Goal: Task Accomplishment & Management: Complete application form

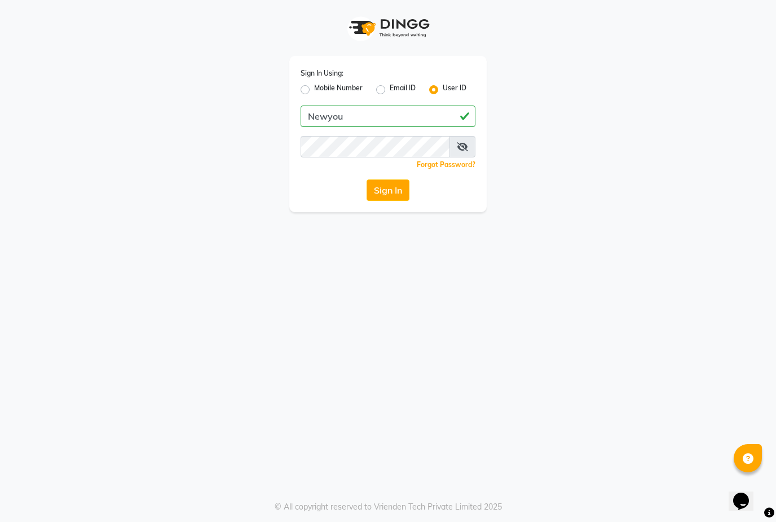
type input "Newyou"
click at [396, 186] on button "Sign In" at bounding box center [387, 189] width 43 height 21
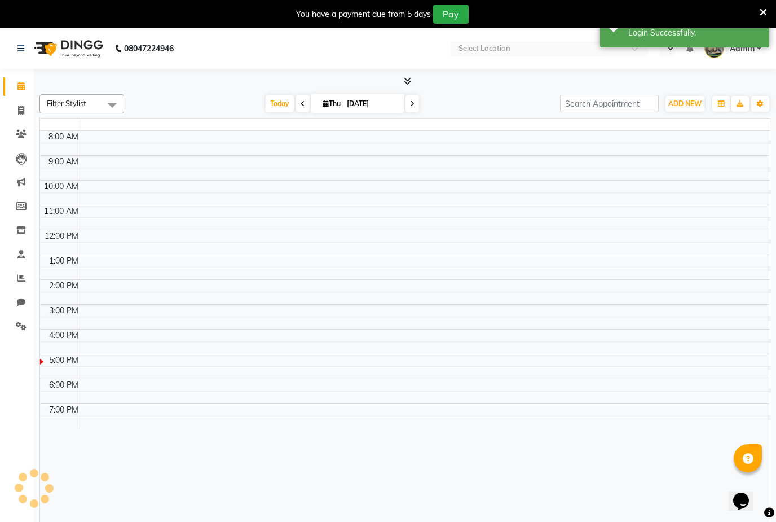
select select "en"
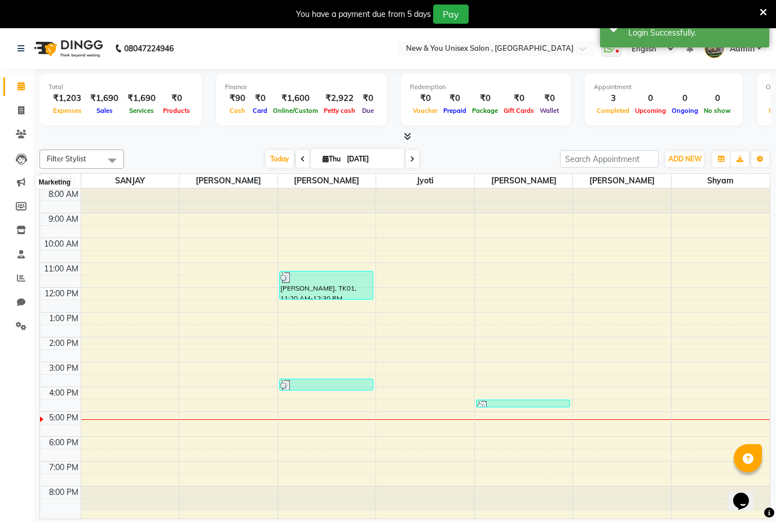
click at [28, 185] on span at bounding box center [21, 182] width 20 height 13
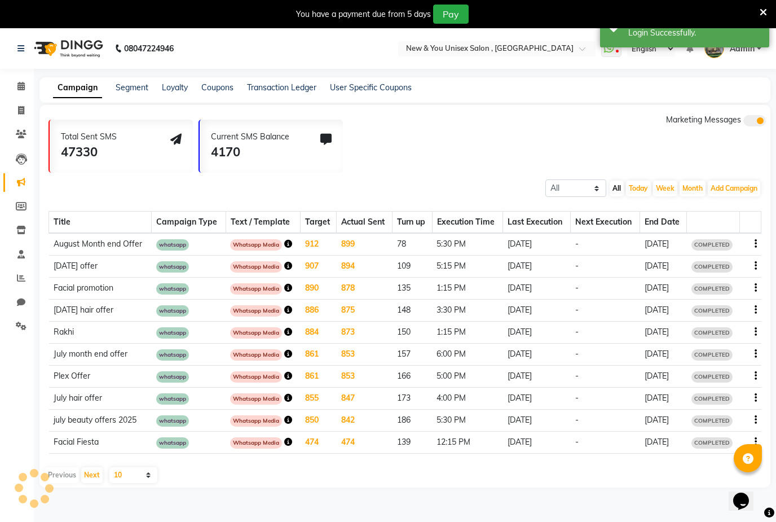
click at [740, 191] on button "Add Campaign" at bounding box center [734, 188] width 52 height 16
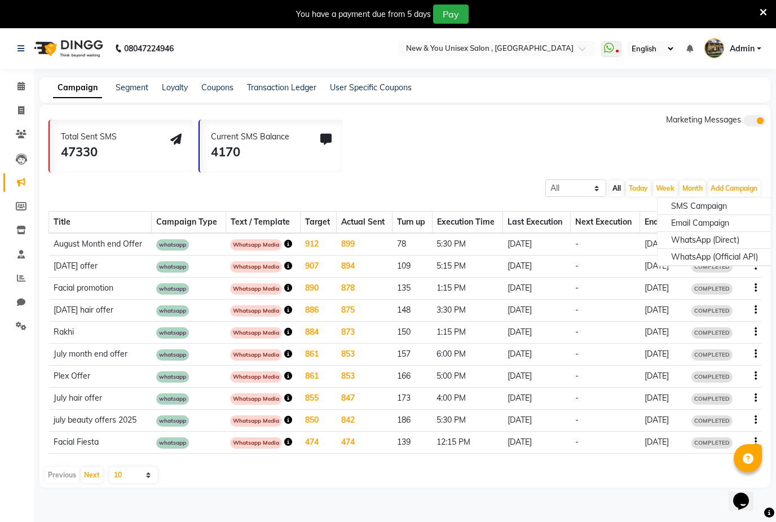
click at [722, 242] on div "WhatsApp (Direct)" at bounding box center [714, 240] width 114 height 17
select select "2"
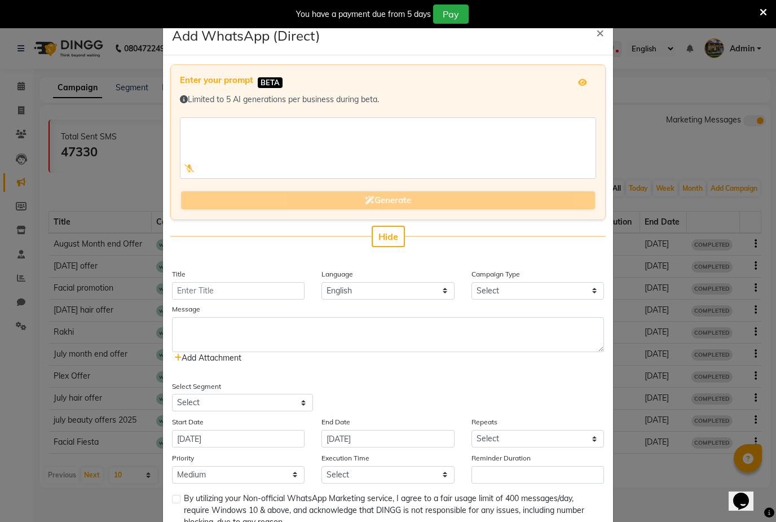
click at [403, 235] on button "Hide" at bounding box center [388, 236] width 33 height 21
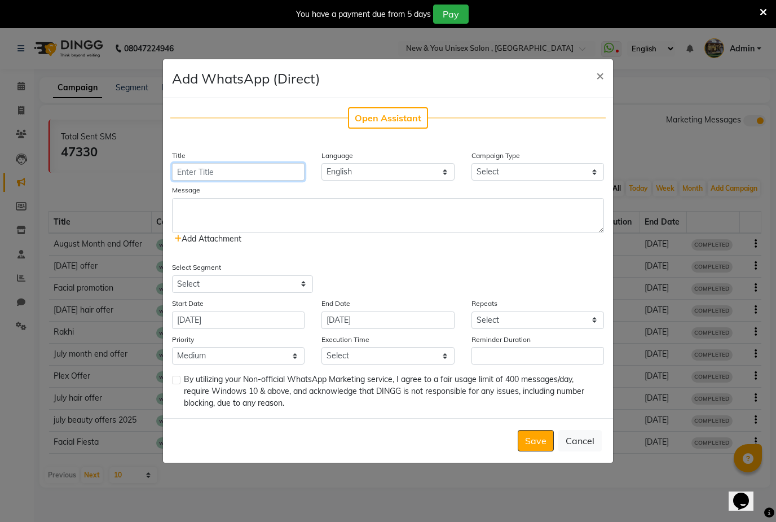
click at [261, 180] on input "Title" at bounding box center [238, 171] width 133 height 17
type input "September surprise"
click at [511, 180] on select "Select Birthday Anniversary Promotional Service reminder" at bounding box center [537, 171] width 133 height 17
select select "3"
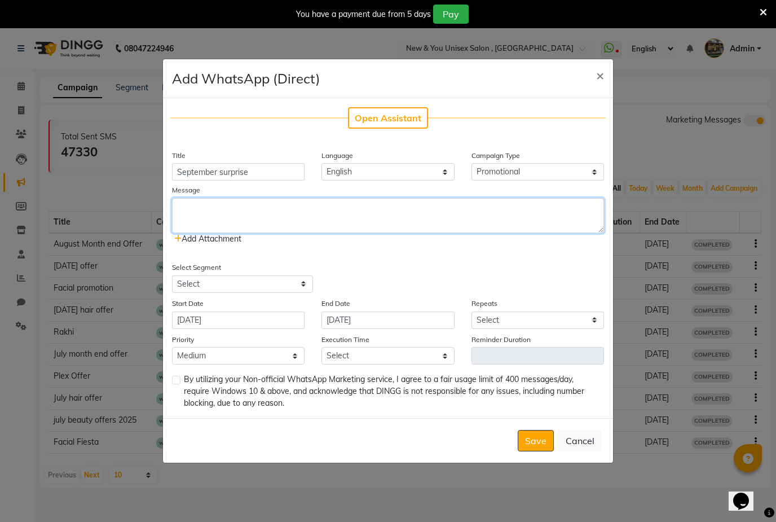
click at [294, 233] on textarea at bounding box center [388, 215] width 432 height 35
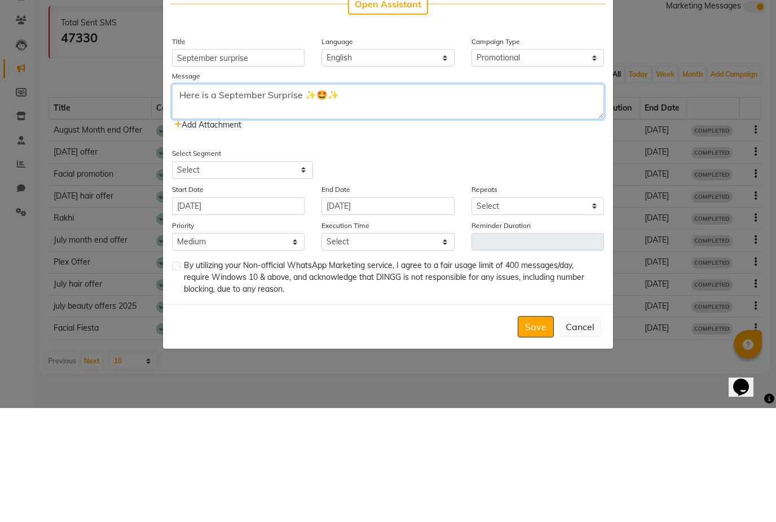
type textarea "Here is a September Surprise ✨🤩✨"
click at [184, 233] on span "Add Attachment" at bounding box center [207, 238] width 67 height 10
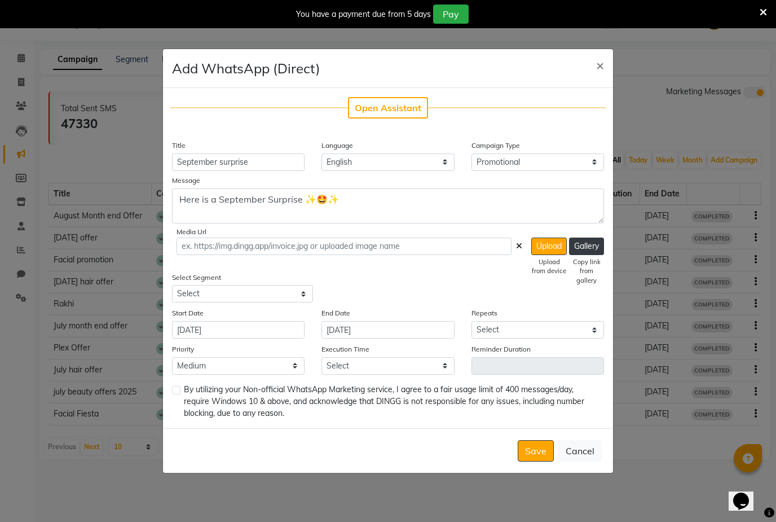
click at [519, 250] on icon at bounding box center [519, 246] width 6 height 8
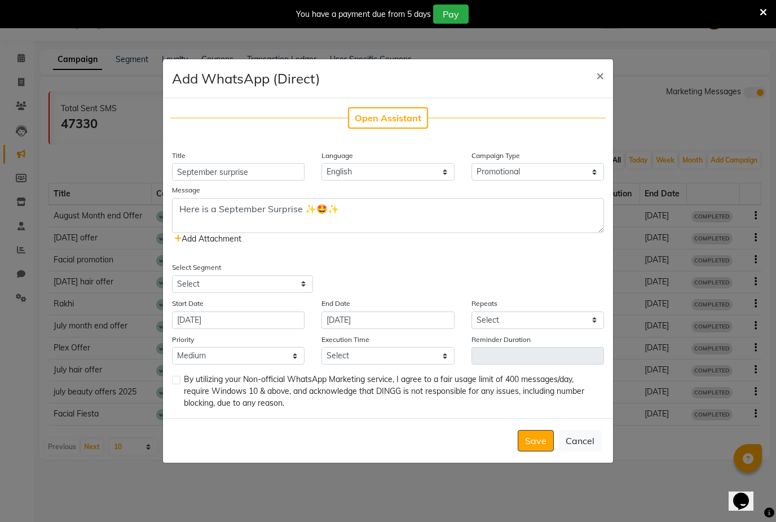
click at [200, 244] on span "Add Attachment" at bounding box center [207, 238] width 67 height 10
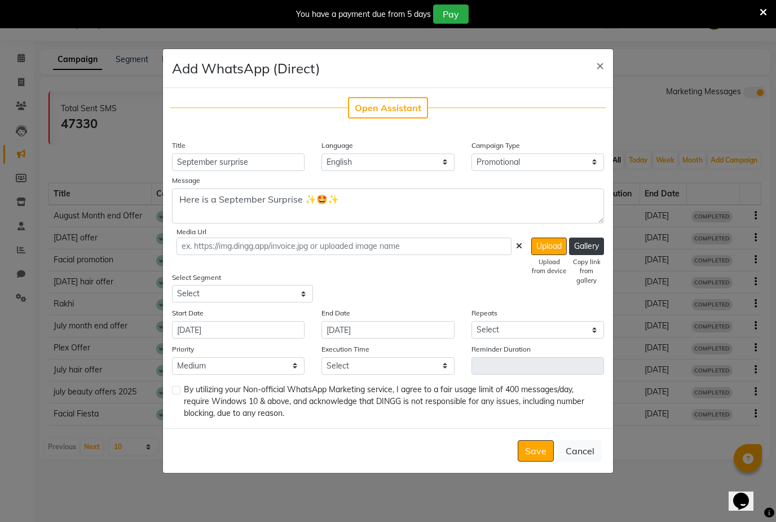
click at [548, 255] on button "Upload" at bounding box center [549, 245] width 36 height 17
click at [540, 255] on button "Upload" at bounding box center [549, 245] width 36 height 17
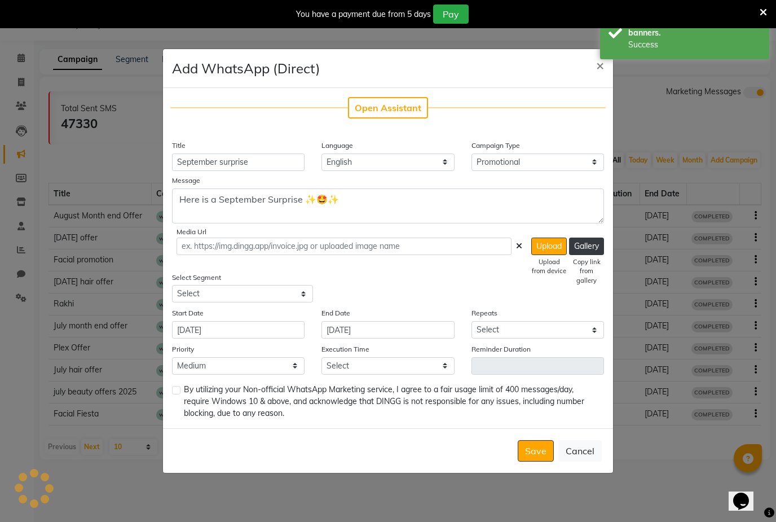
type input "[URL][DOMAIN_NAME]"
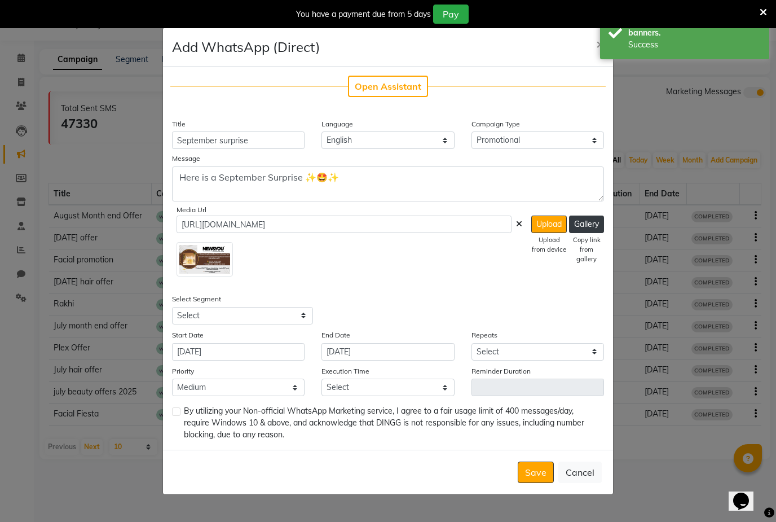
click at [516, 228] on icon at bounding box center [519, 224] width 6 height 8
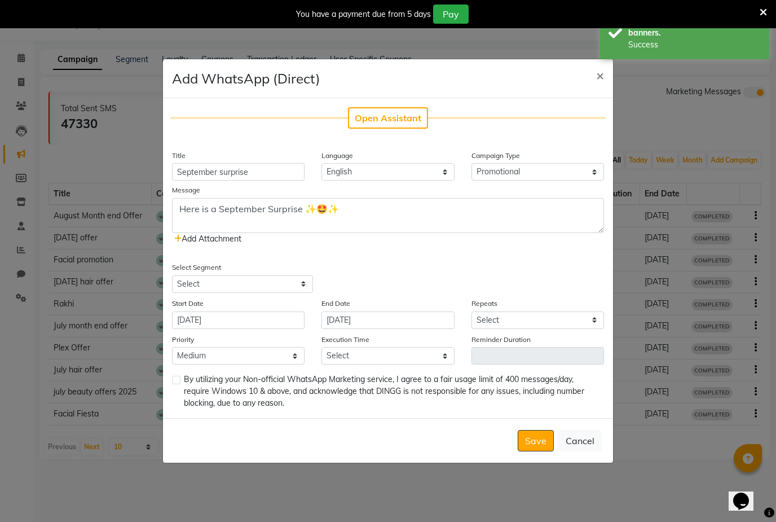
click at [229, 244] on span "Add Attachment" at bounding box center [207, 238] width 67 height 10
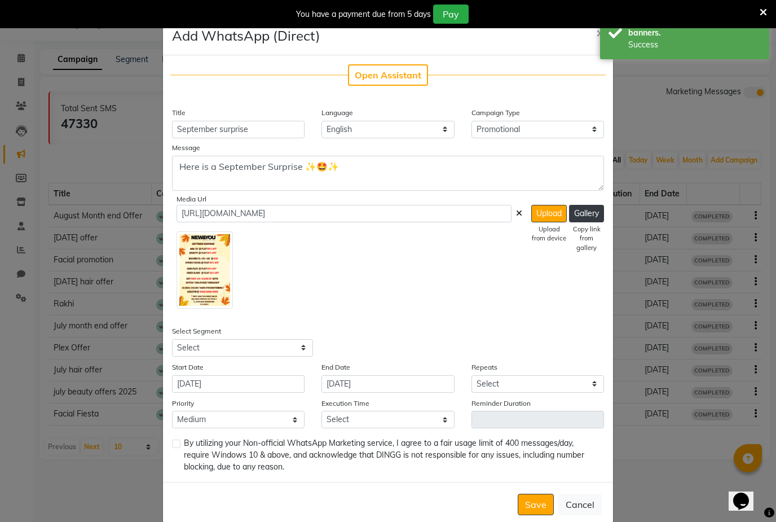
click at [545, 222] on button "Upload" at bounding box center [549, 213] width 36 height 17
type input "[URL][DOMAIN_NAME]"
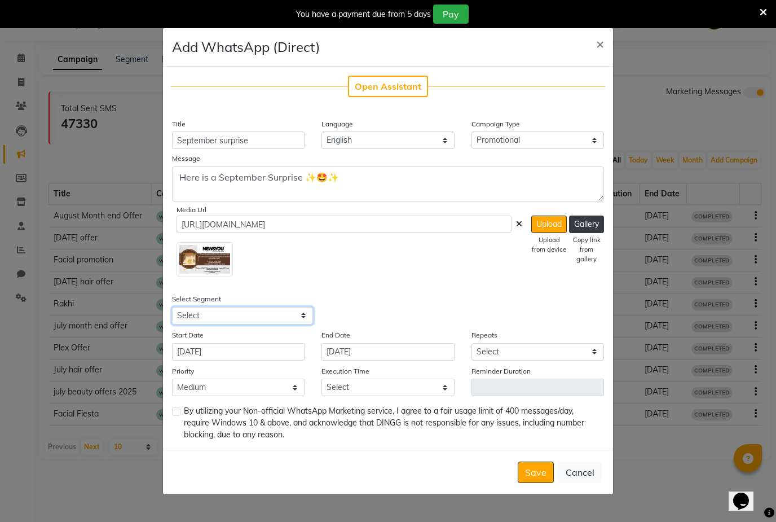
click at [302, 324] on select "Select All Customers All [DEMOGRAPHIC_DATA] Customer All [DEMOGRAPHIC_DATA] Cus…" at bounding box center [242, 315] width 141 height 17
click at [519, 228] on icon at bounding box center [519, 224] width 6 height 8
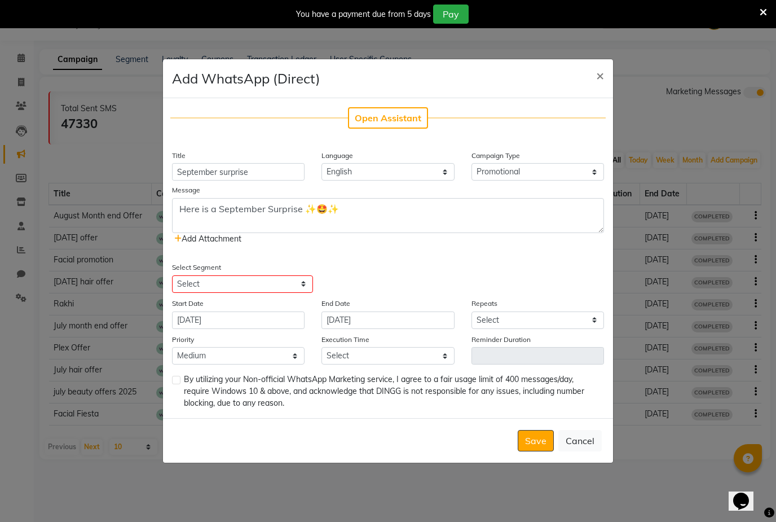
click at [231, 244] on span "Add Attachment" at bounding box center [207, 238] width 67 height 10
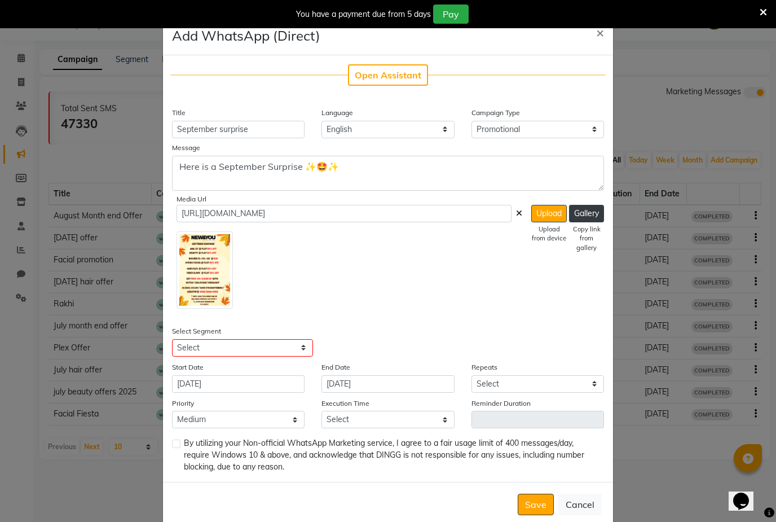
click at [549, 222] on button "Upload" at bounding box center [549, 213] width 36 height 17
type input "[URL][DOMAIN_NAME]"
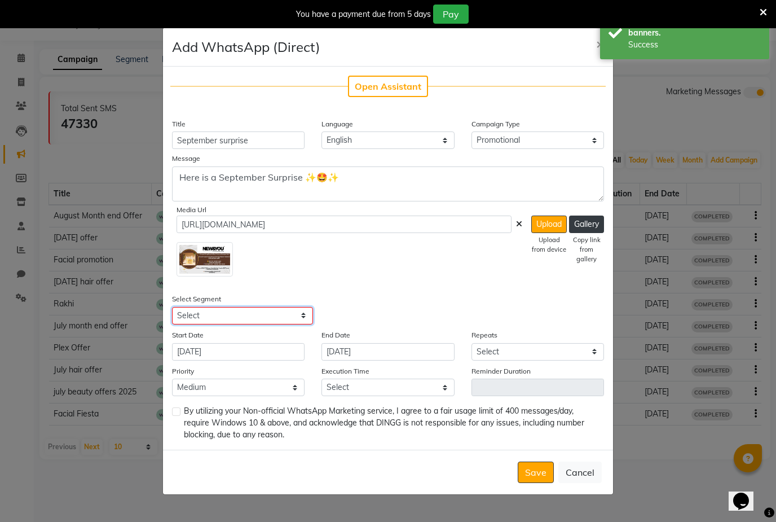
click at [301, 324] on select "Select All Customers All [DEMOGRAPHIC_DATA] Customer All [DEMOGRAPHIC_DATA] Cus…" at bounding box center [242, 315] width 141 height 17
select select "40481"
click at [517, 360] on select "Select Once Daily Alternate Day Weekly Monthly Yearly" at bounding box center [537, 351] width 133 height 17
select select "1"
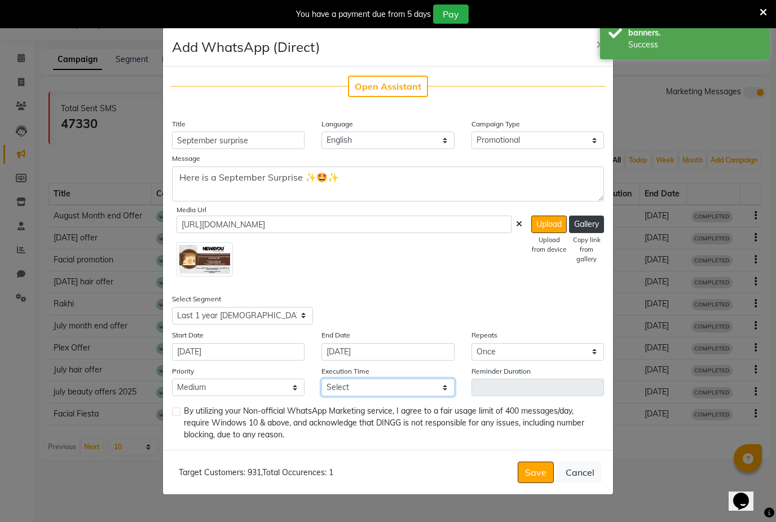
click at [378, 396] on select "Select 09:00 AM 09:15 AM 09:30 AM 09:45 AM 10:00 AM 10:15 AM 10:30 AM 10:45 AM …" at bounding box center [387, 386] width 133 height 17
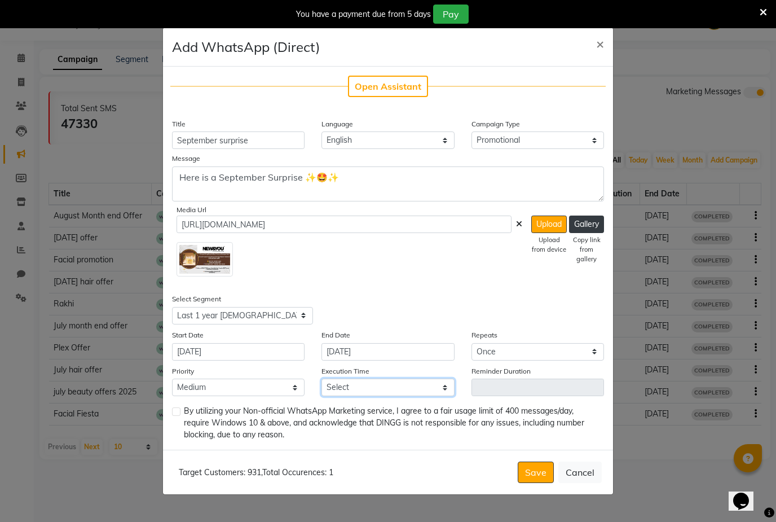
select select "1050"
click at [176, 416] on label at bounding box center [176, 411] width 8 height 8
click at [176, 416] on input "checkbox" at bounding box center [175, 411] width 7 height 7
checkbox input "true"
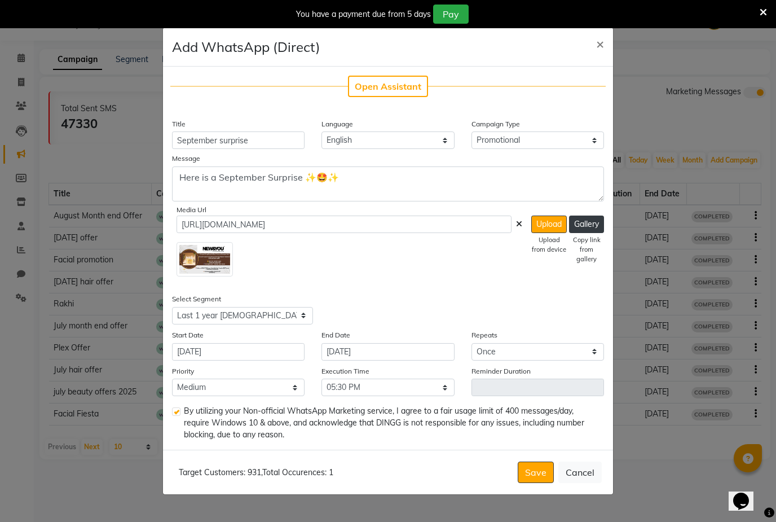
click at [539, 483] on button "Save" at bounding box center [536, 471] width 36 height 21
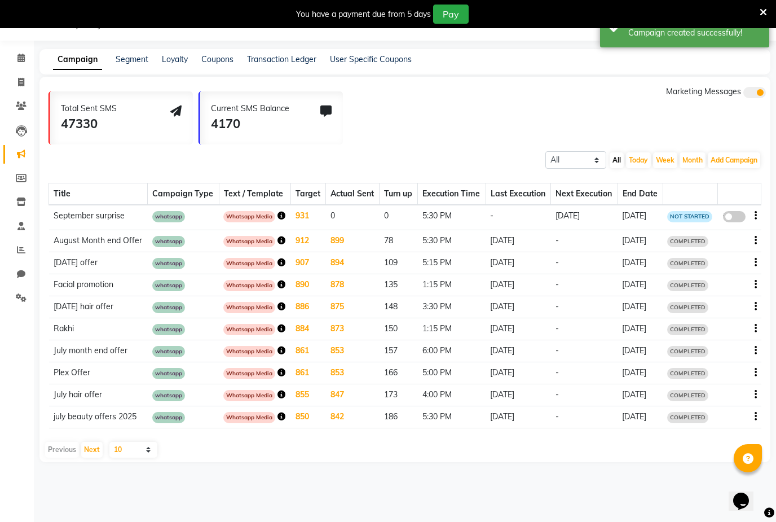
click at [741, 222] on span at bounding box center [734, 216] width 23 height 11
click at [738, 218] on input "false" at bounding box center [738, 218] width 0 height 0
select select "3"
select select "40481"
select select "1"
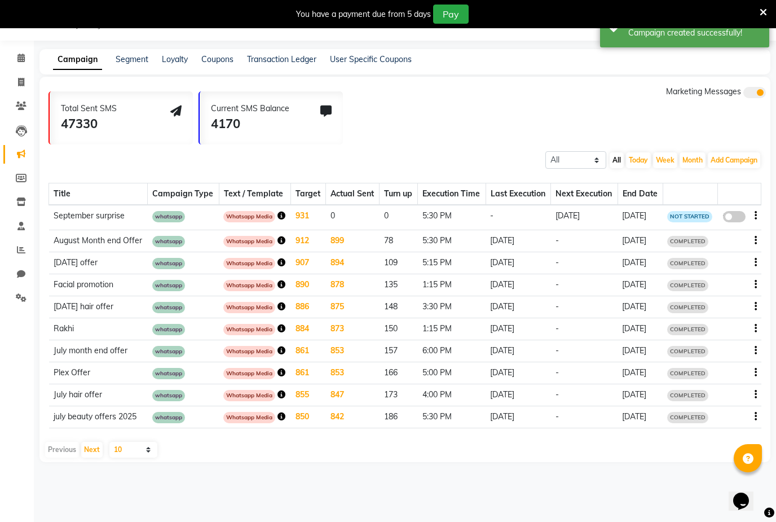
select select "2"
select select "1050"
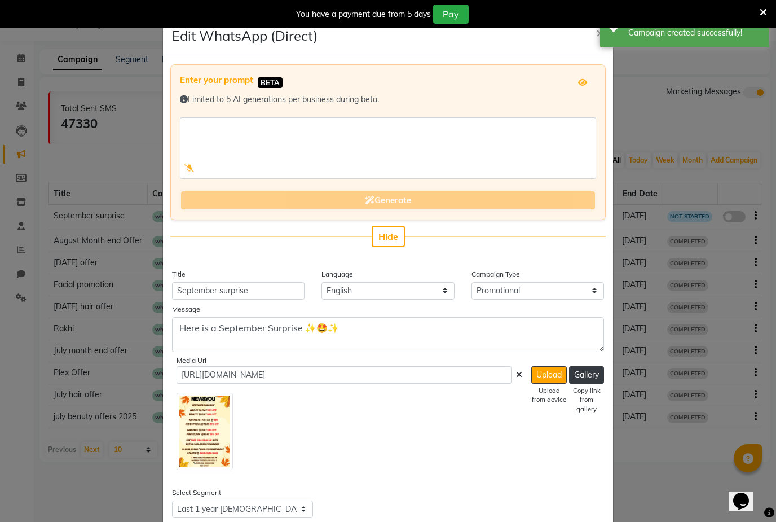
click at [400, 234] on button "Hide" at bounding box center [388, 236] width 33 height 21
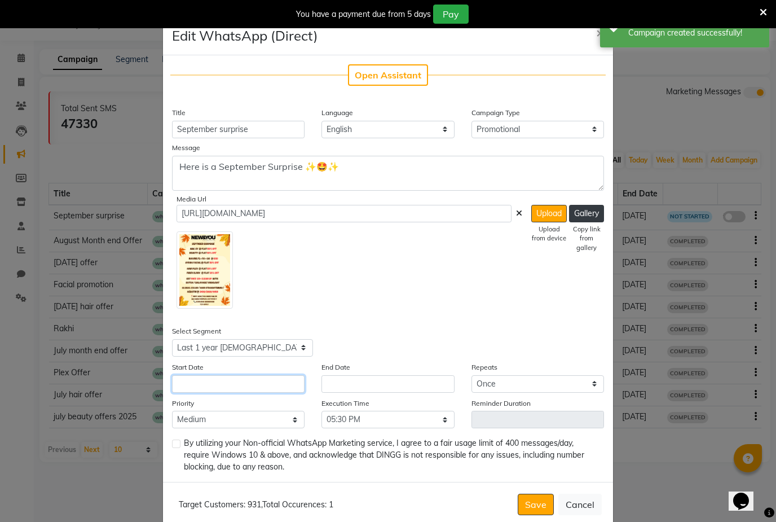
click at [280, 391] on input "text" at bounding box center [238, 383] width 133 height 17
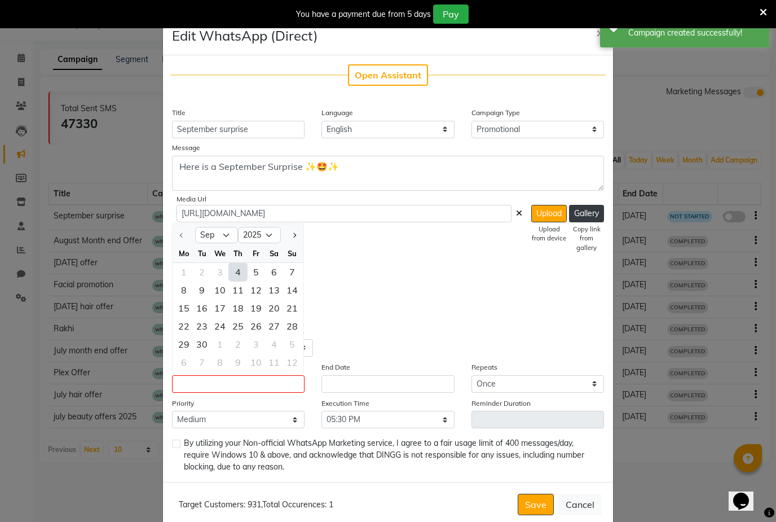
scroll to position [113, 0]
click at [237, 277] on div "4" at bounding box center [238, 272] width 18 height 18
type input "[DATE]"
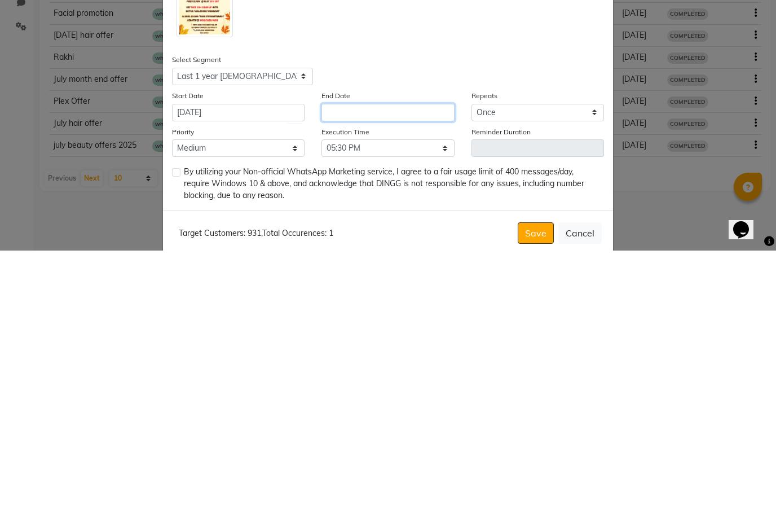
click at [394, 375] on input "text" at bounding box center [387, 383] width 133 height 17
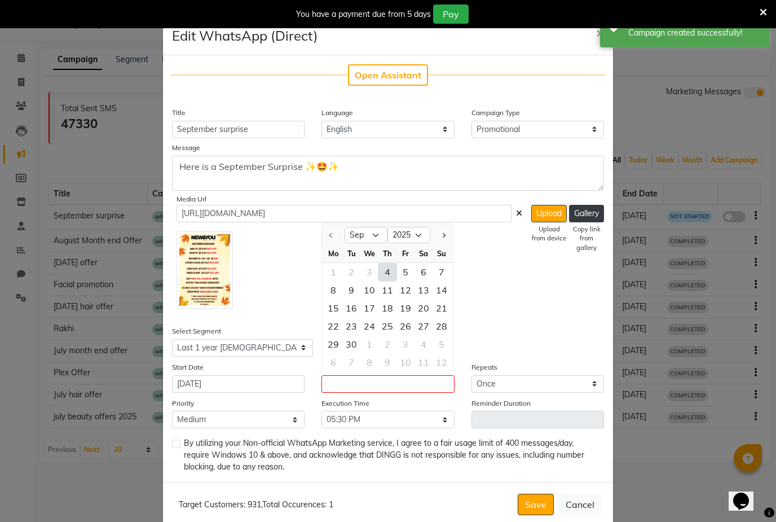
click at [390, 280] on div "4" at bounding box center [387, 272] width 18 height 18
type input "[DATE]"
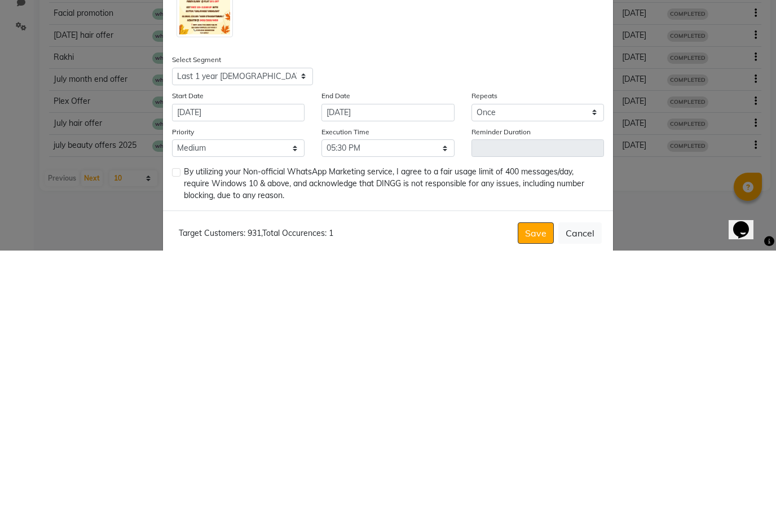
click at [172, 439] on label at bounding box center [176, 443] width 8 height 8
click at [172, 440] on input "checkbox" at bounding box center [175, 443] width 7 height 7
checkbox input "true"
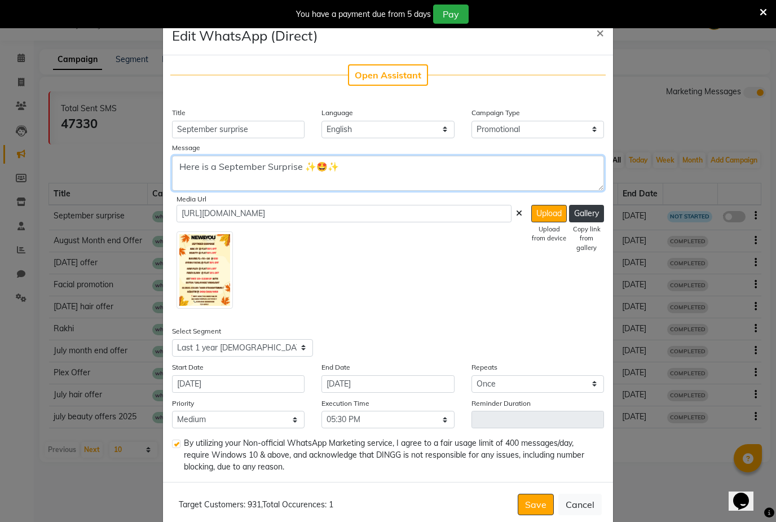
click at [301, 178] on textarea "Here is a September Surprise ✨🤩✨" at bounding box center [388, 173] width 432 height 35
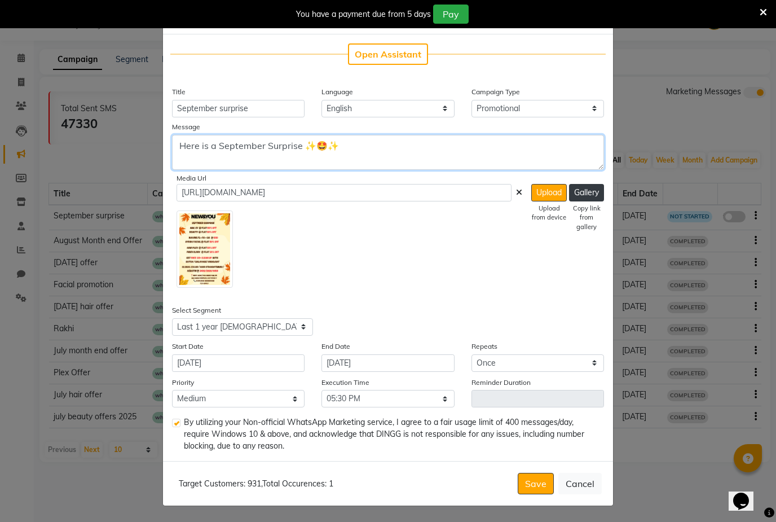
scroll to position [36, 0]
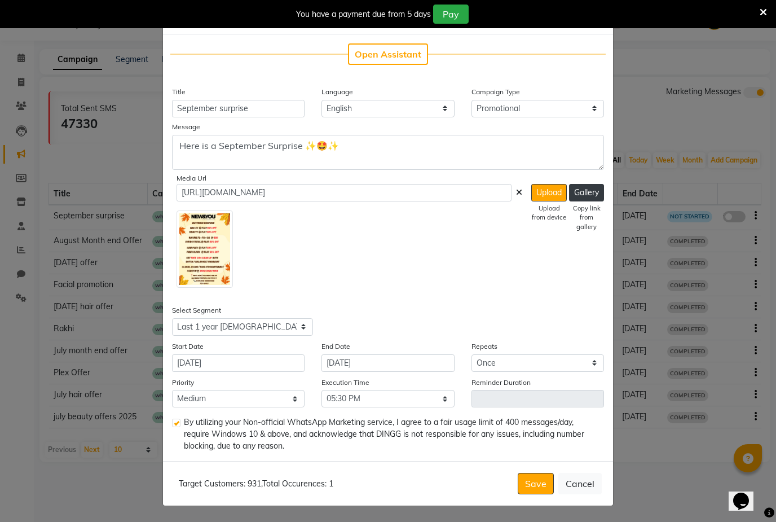
click at [429, 218] on div at bounding box center [349, 247] width 346 height 82
click at [537, 476] on button "Save" at bounding box center [536, 482] width 36 height 21
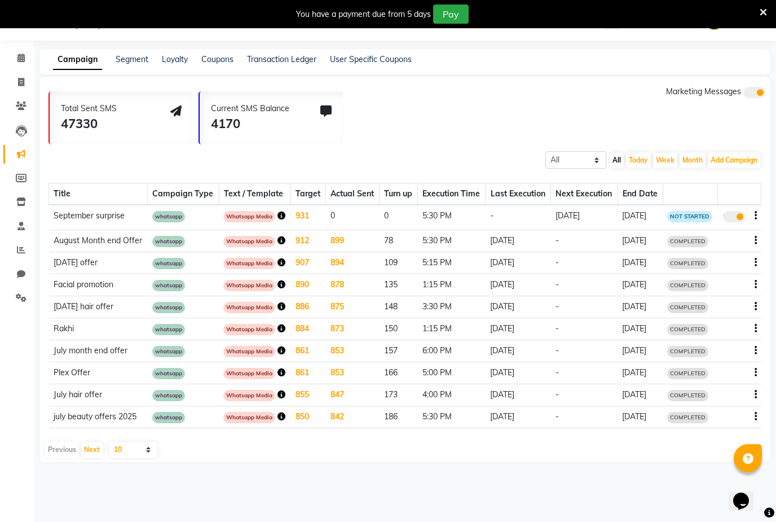
scroll to position [0, 0]
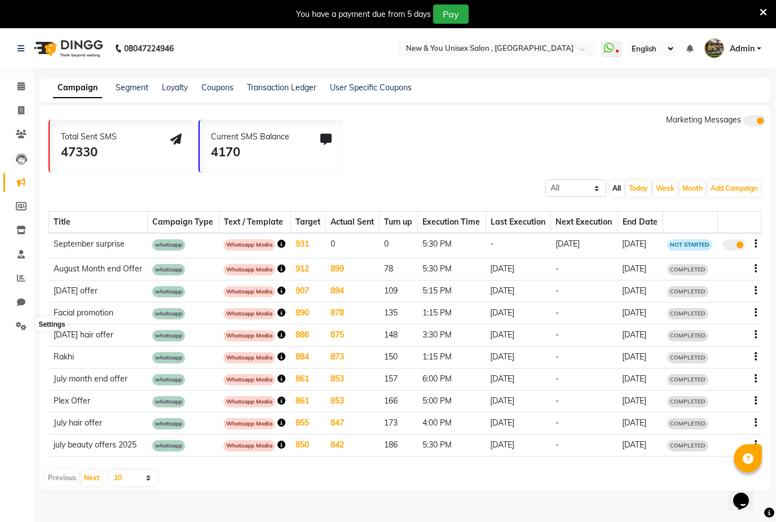
click at [23, 329] on icon at bounding box center [21, 325] width 11 height 8
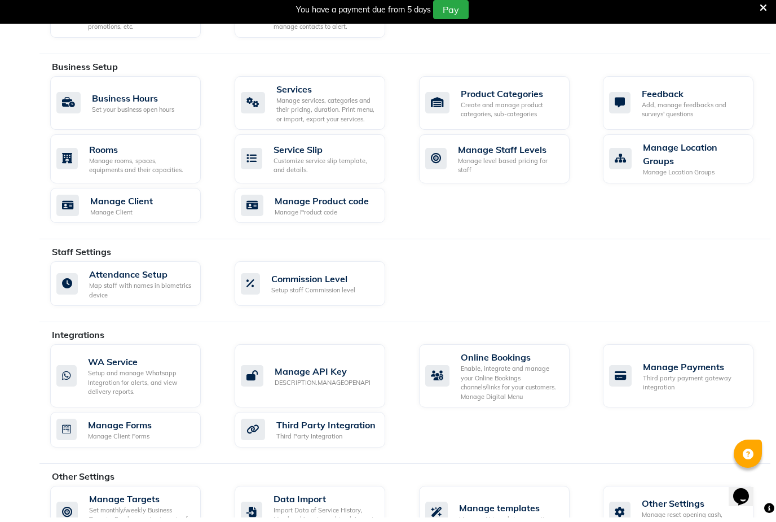
scroll to position [409, 0]
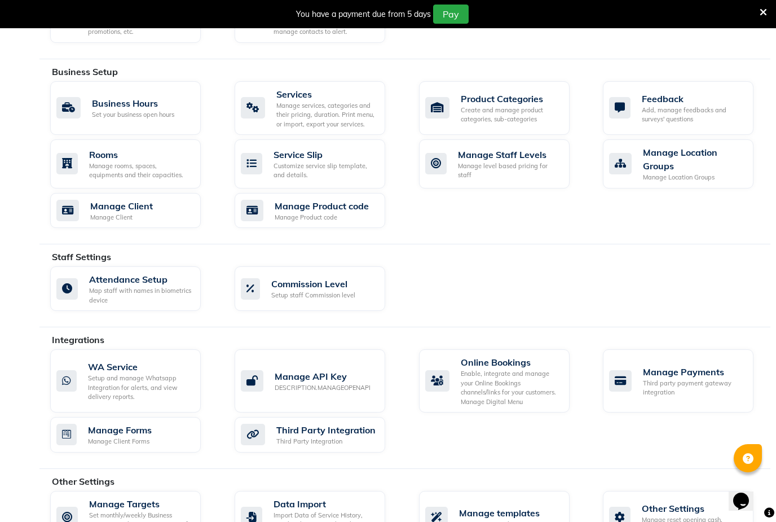
click at [163, 373] on div "Setup and manage Whatsapp Integration for alerts, and view delivery reports." at bounding box center [140, 387] width 104 height 28
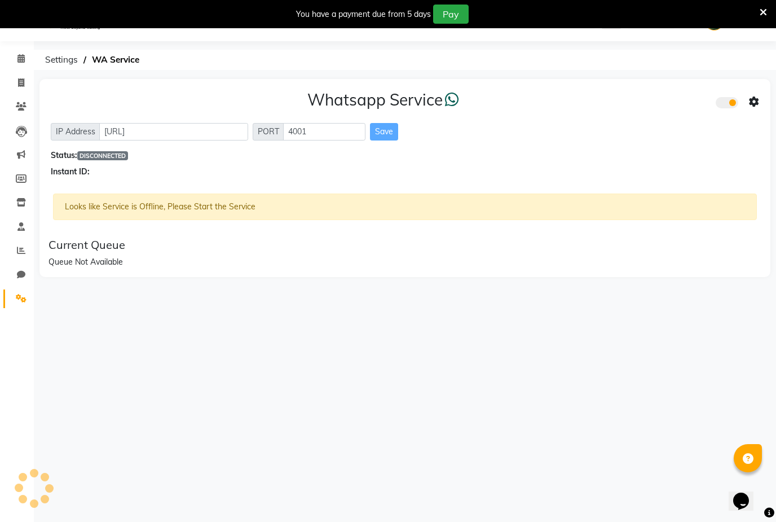
scroll to position [28, 0]
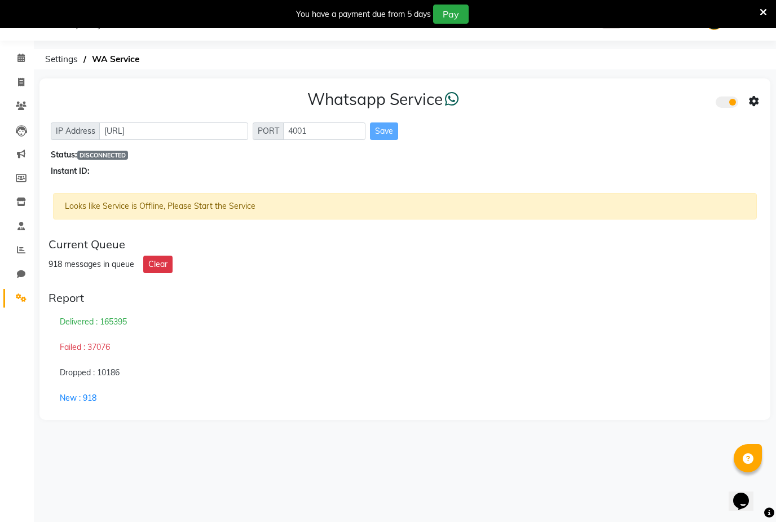
click at [90, 204] on div "Looks like Service is Offline, Please Start the Service" at bounding box center [405, 206] width 704 height 27
click at [89, 206] on div "Looks like Service is Offline, Please Start the Service" at bounding box center [405, 206] width 704 height 27
click at [766, 12] on icon at bounding box center [762, 12] width 7 height 10
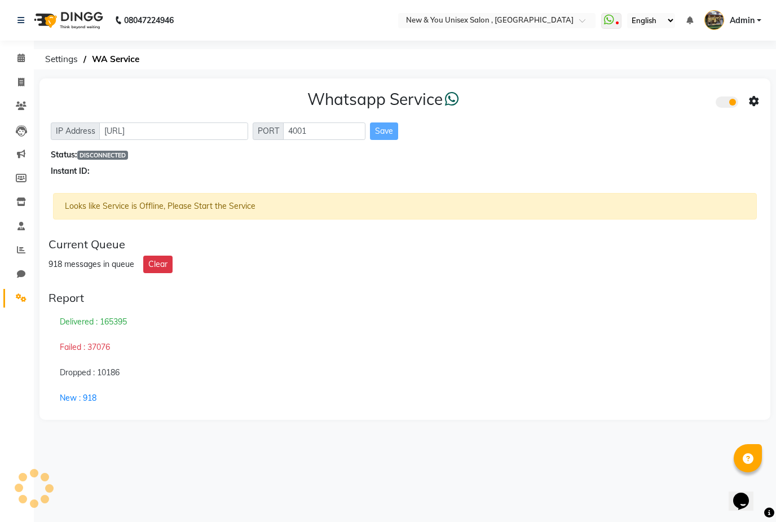
scroll to position [0, 0]
click at [761, 24] on link "Admin" at bounding box center [732, 20] width 57 height 19
click at [717, 83] on link "Sign out" at bounding box center [703, 80] width 103 height 17
